Goal: Task Accomplishment & Management: Use online tool/utility

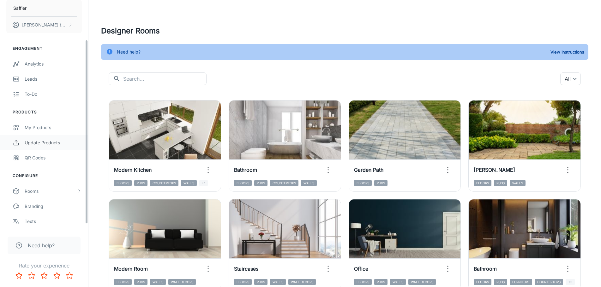
scroll to position [55, 0]
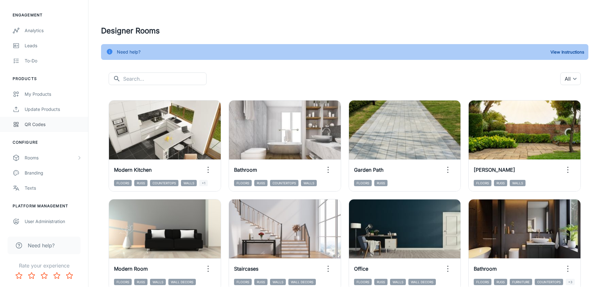
click at [32, 128] on div "QR Codes" at bounding box center [53, 124] width 57 height 7
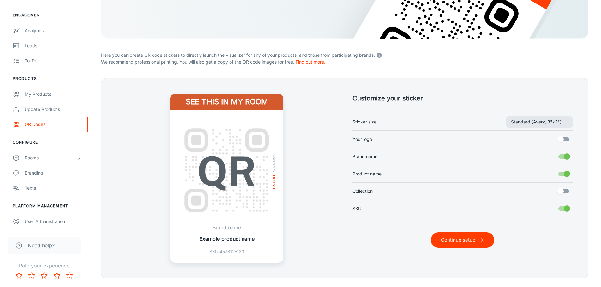
scroll to position [128, 0]
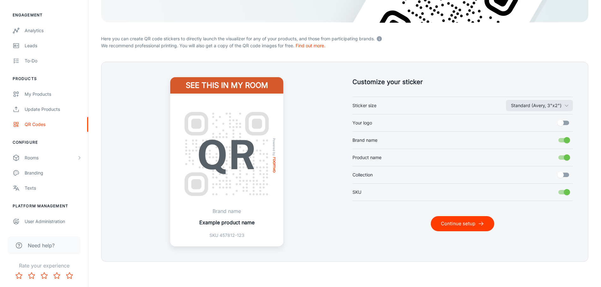
drag, startPoint x: 179, startPoint y: 102, endPoint x: 280, endPoint y: 181, distance: 128.1
click at [280, 181] on div "Powered by Brand name Example product name SKU 457812-123" at bounding box center [226, 170] width 113 height 153
click at [268, 172] on img at bounding box center [227, 154] width 98 height 98
click at [293, 171] on div "See this in my room Powered by Brand name Example product name SKU 457812-123" at bounding box center [226, 161] width 221 height 169
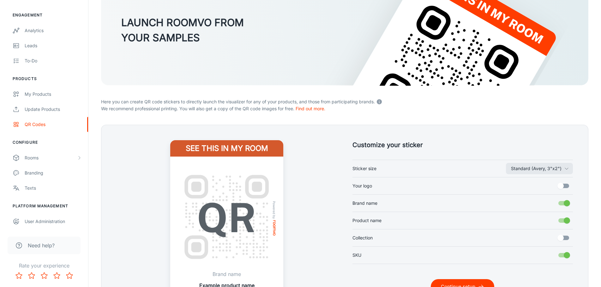
scroll to position [97, 0]
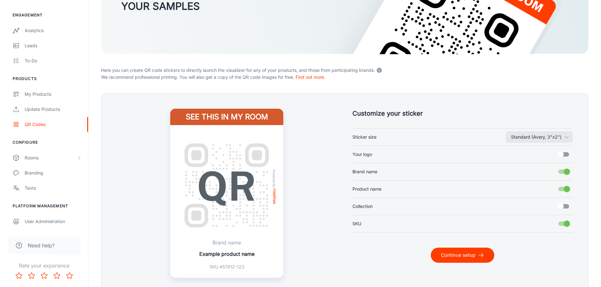
drag, startPoint x: 177, startPoint y: 179, endPoint x: 250, endPoint y: 191, distance: 73.5
click at [250, 191] on div "Powered by Brand name Example product name SKU 457812-123" at bounding box center [226, 201] width 113 height 153
click at [282, 225] on div "Powered by Brand name Example product name SKU 457812-123" at bounding box center [226, 201] width 113 height 153
drag, startPoint x: 248, startPoint y: 217, endPoint x: 223, endPoint y: 192, distance: 35.3
click at [223, 192] on div "Powered by" at bounding box center [227, 186] width 98 height 106
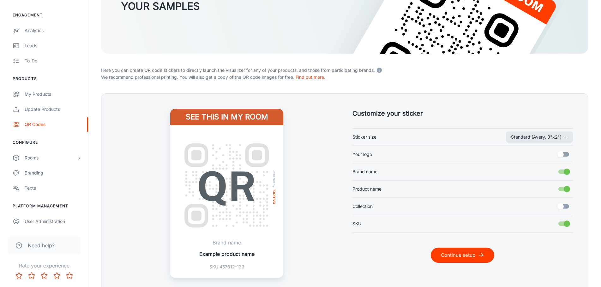
drag, startPoint x: 264, startPoint y: 230, endPoint x: 240, endPoint y: 201, distance: 38.5
click at [240, 201] on div "Powered by" at bounding box center [227, 186] width 98 height 106
click at [331, 216] on div "See this in my room Powered by Brand name Example product name SKU 457812-123" at bounding box center [226, 193] width 221 height 169
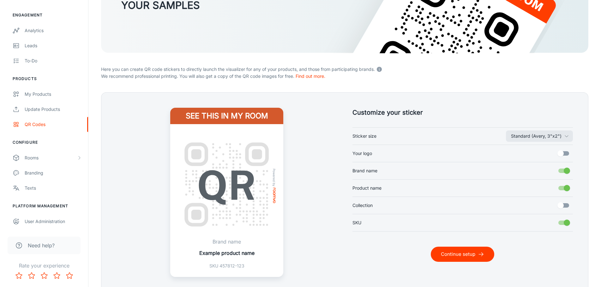
scroll to position [128, 0]
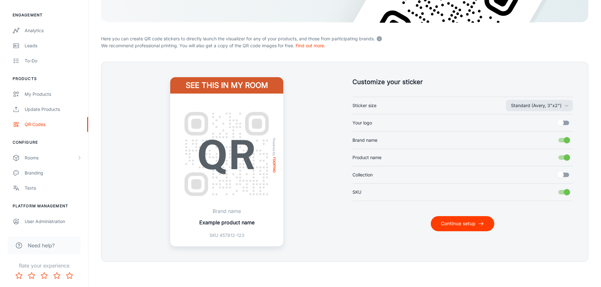
drag, startPoint x: 171, startPoint y: 129, endPoint x: 214, endPoint y: 131, distance: 42.6
click at [213, 131] on div "Powered by Brand name Example product name SKU 457812-123" at bounding box center [226, 170] width 113 height 153
click at [47, 92] on div "My Products" at bounding box center [53, 94] width 57 height 7
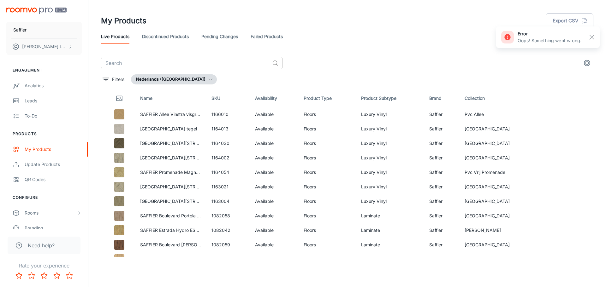
click at [142, 68] on input "text" at bounding box center [185, 63] width 169 height 13
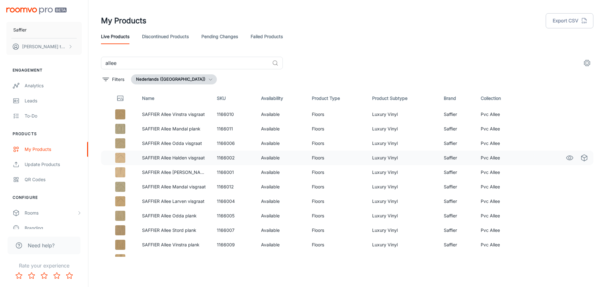
click at [164, 159] on p "SAFFIER Allee Halden visgraat" at bounding box center [174, 158] width 65 height 7
click at [121, 161] on img at bounding box center [120, 158] width 10 height 10
click at [566, 158] on icon "See in Visualizer" at bounding box center [570, 158] width 8 height 8
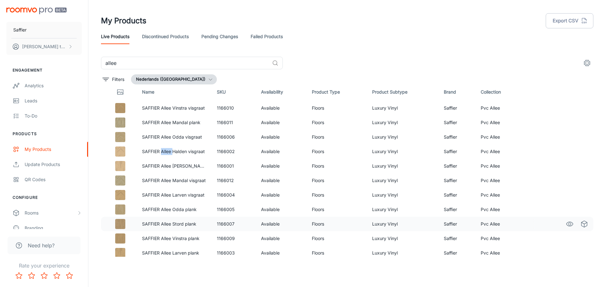
scroll to position [10, 0]
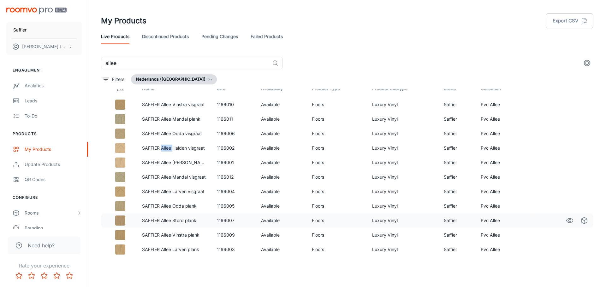
click at [124, 222] on img at bounding box center [120, 221] width 10 height 10
click at [165, 222] on p "SAFFIER Allee Stord plank" at bounding box center [174, 220] width 65 height 7
click at [129, 63] on input "allee" at bounding box center [185, 63] width 169 height 13
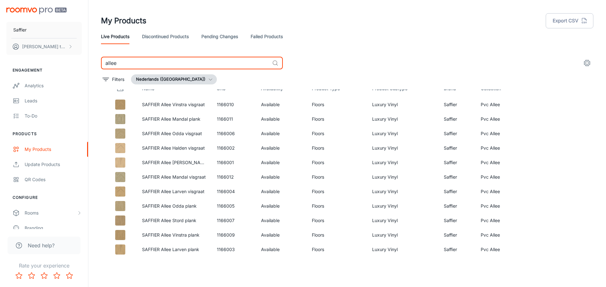
click at [129, 63] on input "allee" at bounding box center [185, 63] width 169 height 13
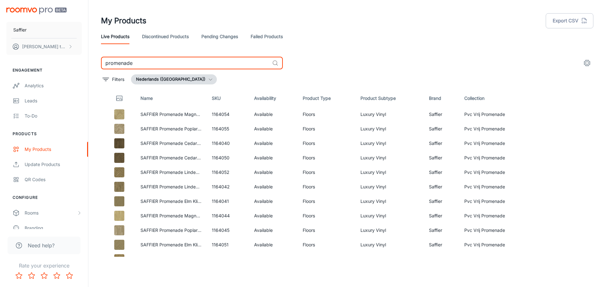
type input "promenade"
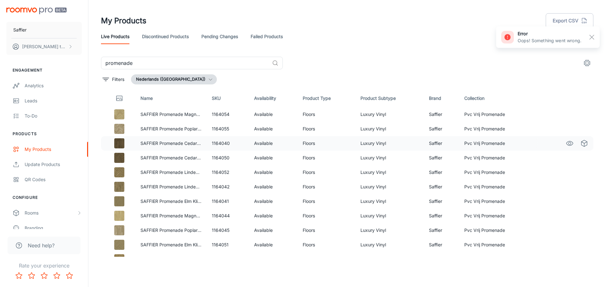
click at [213, 145] on td "1164040" at bounding box center [228, 143] width 42 height 15
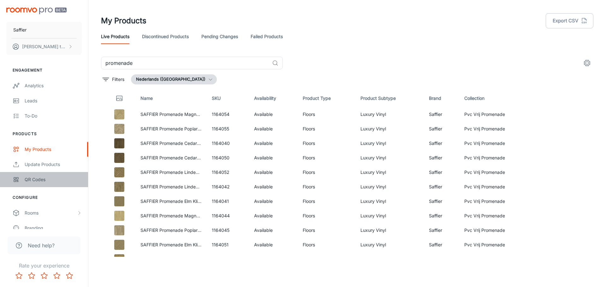
click at [28, 178] on div "QR Codes" at bounding box center [53, 179] width 57 height 7
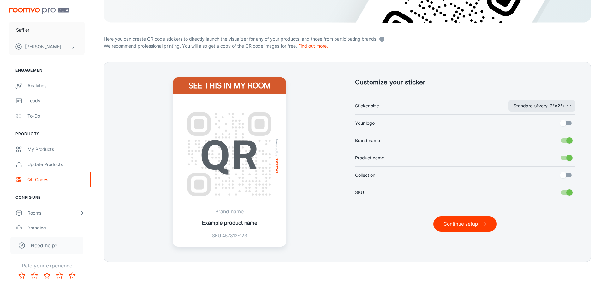
scroll to position [128, 0]
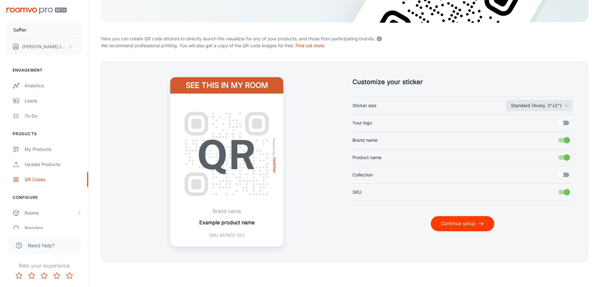
click at [556, 123] on input "Your logo" at bounding box center [560, 123] width 36 height 12
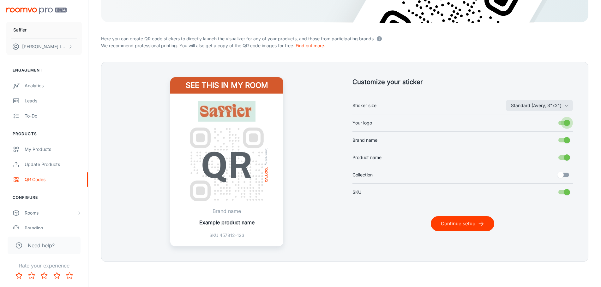
click at [562, 123] on input "Your logo" at bounding box center [566, 123] width 36 height 12
checkbox input "false"
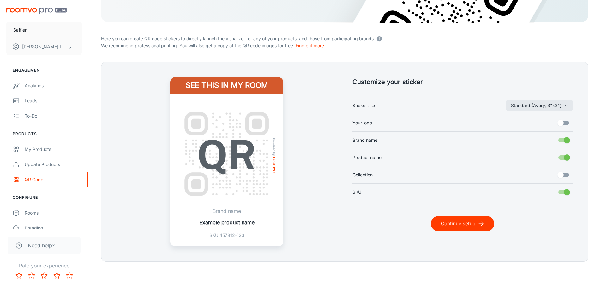
click at [559, 139] on input "Brand name" at bounding box center [566, 140] width 36 height 12
click at [563, 140] on input "Brand name" at bounding box center [560, 140] width 36 height 12
click at [564, 141] on input "Brand name" at bounding box center [566, 140] width 36 height 12
click at [564, 141] on input "Brand name" at bounding box center [560, 140] width 36 height 12
click at [564, 141] on input "Brand name" at bounding box center [566, 140] width 36 height 12
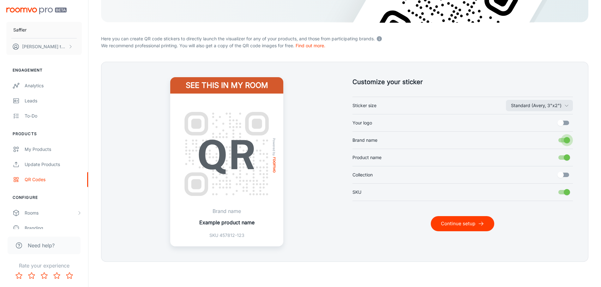
checkbox input "false"
click at [567, 156] on input "Product name" at bounding box center [566, 158] width 36 height 12
checkbox input "false"
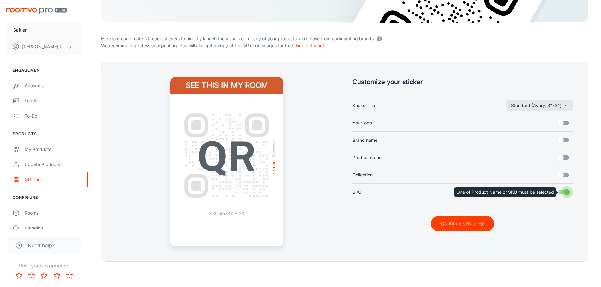
click at [565, 190] on input "SKU" at bounding box center [566, 193] width 36 height 12
click at [565, 193] on input "SKU" at bounding box center [566, 193] width 36 height 12
checkbox input "true"
drag, startPoint x: 221, startPoint y: 213, endPoint x: 234, endPoint y: 215, distance: 13.0
click at [234, 215] on p "SKU 457812-123" at bounding box center [226, 213] width 35 height 7
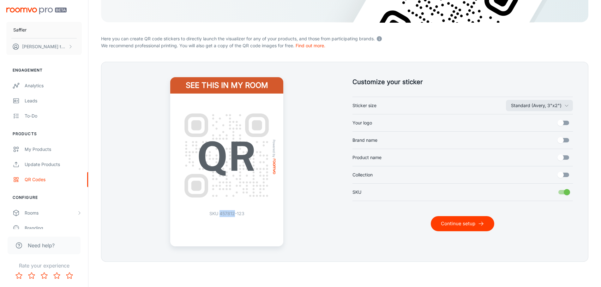
click at [234, 214] on p "SKU 457812-123" at bounding box center [226, 213] width 35 height 7
click at [531, 109] on button "Standard (Avery, 3"x2")" at bounding box center [539, 105] width 67 height 11
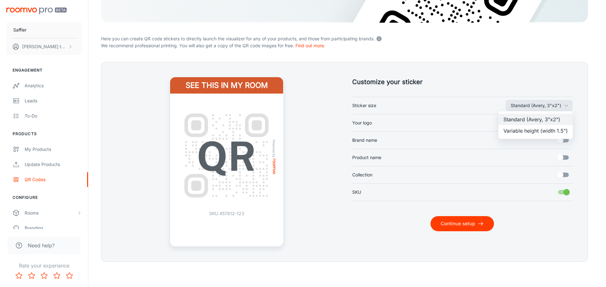
click at [533, 133] on li "Variable height (width 1.5")" at bounding box center [535, 130] width 74 height 11
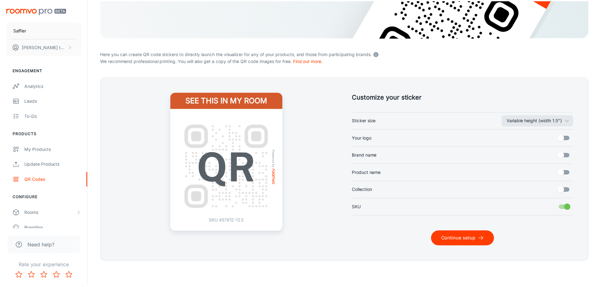
scroll to position [113, 0]
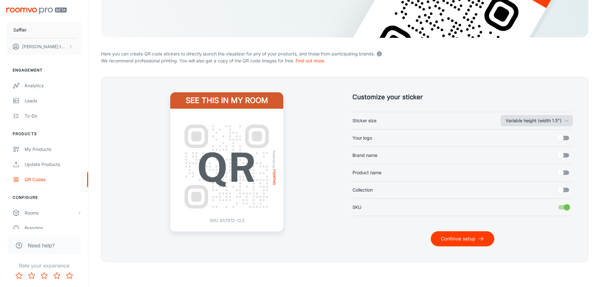
click at [534, 116] on button "Variable height (width 1.5")" at bounding box center [536, 120] width 72 height 11
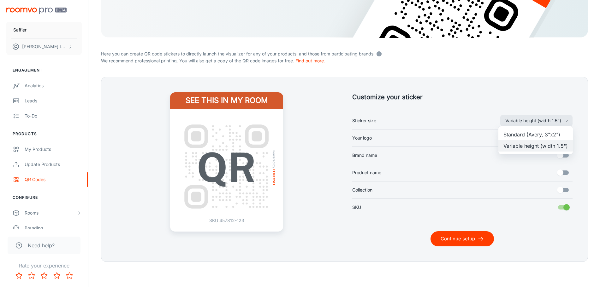
click at [529, 133] on li "Standard (Avery, 3"x2")" at bounding box center [535, 134] width 74 height 11
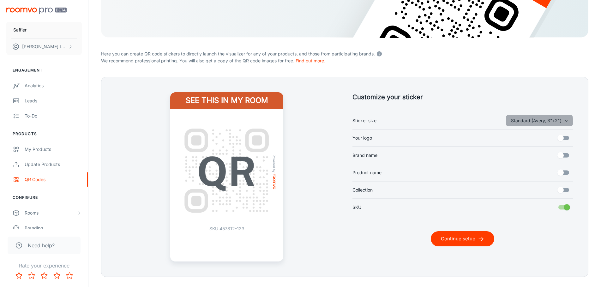
click at [528, 124] on button "Standard (Avery, 3"x2")" at bounding box center [539, 120] width 67 height 11
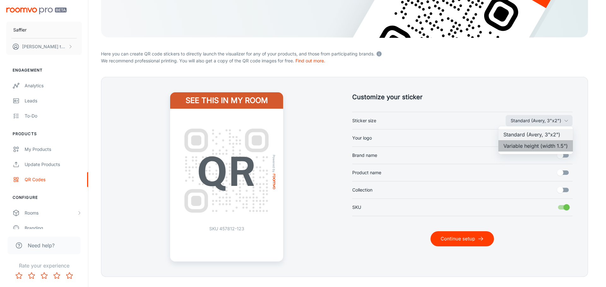
click at [529, 145] on li "Variable height (width 1.5")" at bounding box center [535, 145] width 74 height 11
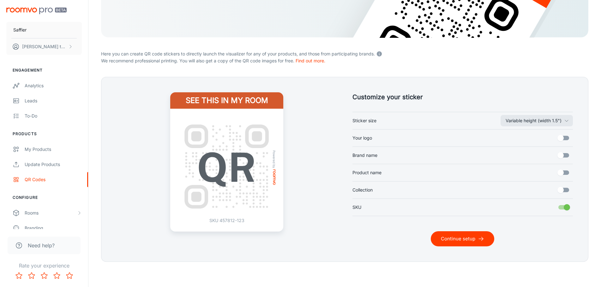
click at [475, 237] on button "Continue setup" at bounding box center [461, 239] width 63 height 15
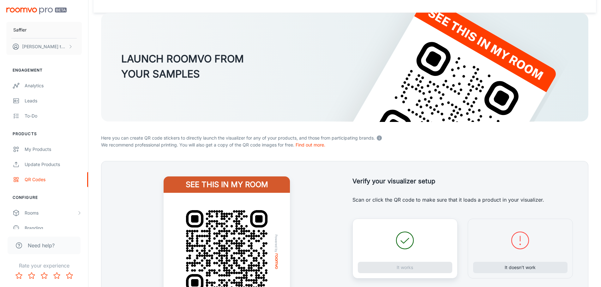
scroll to position [98, 0]
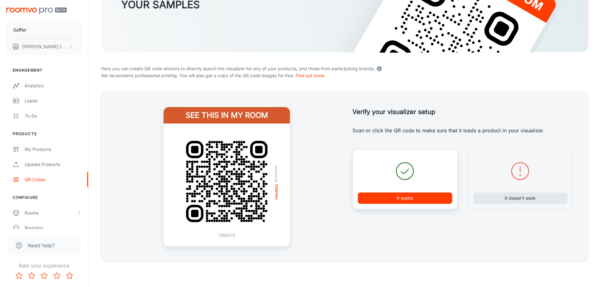
click at [217, 172] on img at bounding box center [226, 181] width 101 height 101
drag, startPoint x: 379, startPoint y: 127, endPoint x: 494, endPoint y: 127, distance: 114.6
click at [494, 127] on p "Scan or click the QR code to make sure that it loads a product in your visualiz…" at bounding box center [462, 131] width 221 height 8
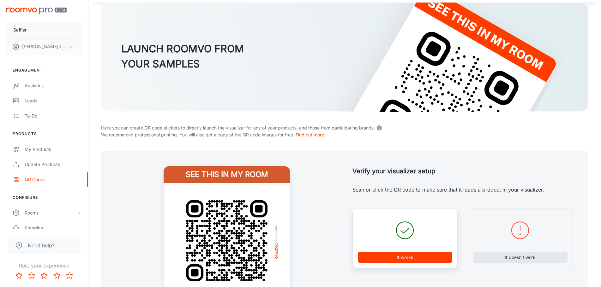
scroll to position [35, 0]
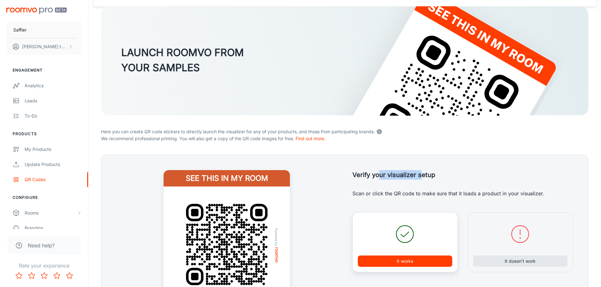
drag, startPoint x: 384, startPoint y: 174, endPoint x: 418, endPoint y: 168, distance: 34.5
click at [418, 168] on div "Verify your visualizer setup Verify your setup Scan or click the QR code to mak…" at bounding box center [455, 232] width 236 height 155
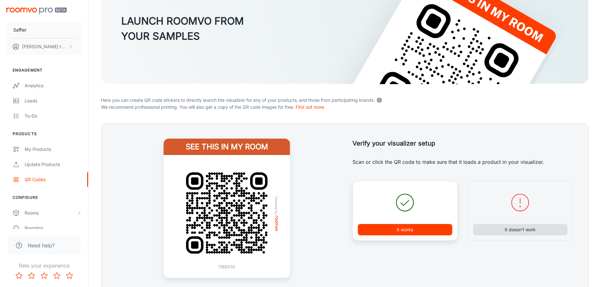
scroll to position [98, 0]
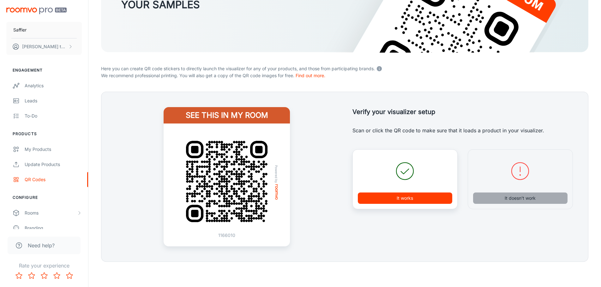
click at [545, 199] on button "It doesn’t work" at bounding box center [520, 198] width 94 height 11
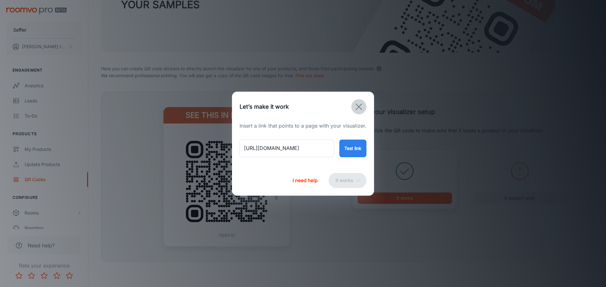
click at [358, 109] on icon "button" at bounding box center [359, 107] width 10 height 10
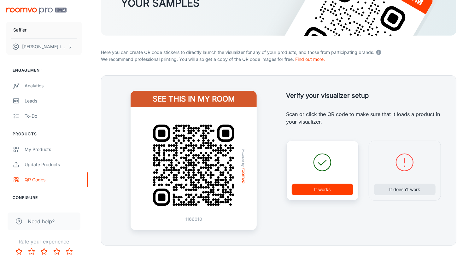
scroll to position [93, 0]
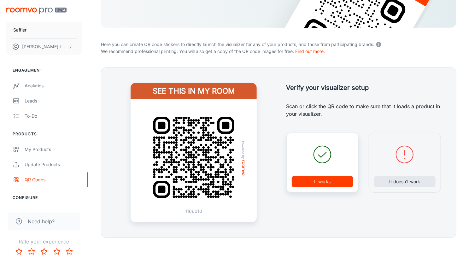
click at [302, 111] on p "Scan or click the QR code to make sure that it loads a product in your visualiz…" at bounding box center [364, 110] width 155 height 15
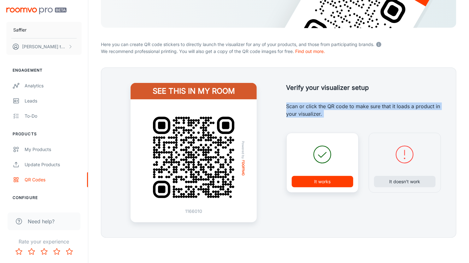
click at [302, 111] on p "Scan or click the QR code to make sure that it loads a product in your visualiz…" at bounding box center [364, 110] width 155 height 15
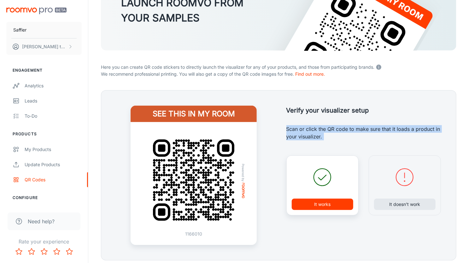
scroll to position [62, 0]
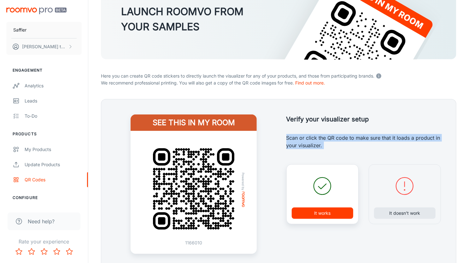
click at [322, 128] on div "Verify your visualizer setup Verify your setup Scan or click the QR code to mak…" at bounding box center [356, 176] width 170 height 155
click at [320, 128] on div "Verify your visualizer setup Verify your setup Scan or click the QR code to mak…" at bounding box center [356, 176] width 170 height 155
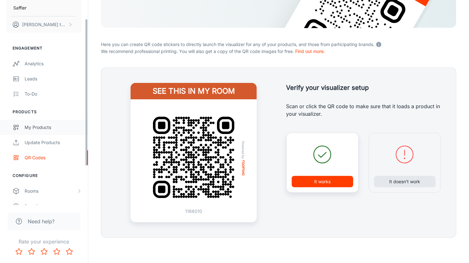
scroll to position [32, 0]
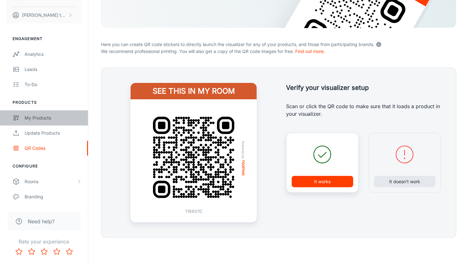
click at [43, 119] on div "My Products" at bounding box center [53, 118] width 57 height 7
